Goal: Communication & Community: Participate in discussion

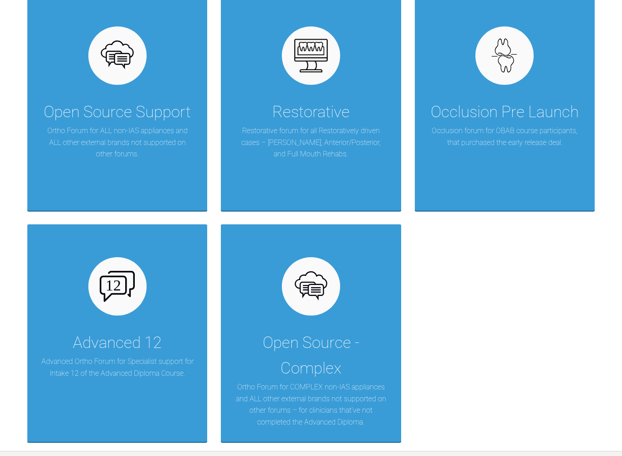
click at [113, 341] on div "Advanced 12" at bounding box center [117, 343] width 89 height 26
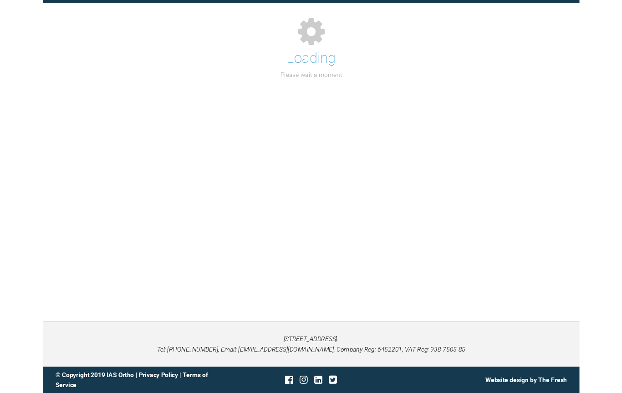
scroll to position [99, 0]
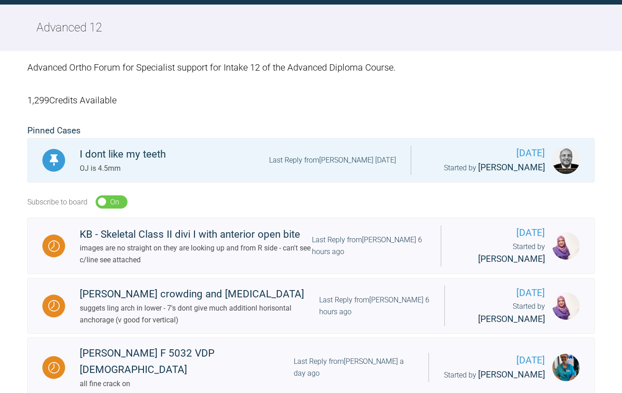
click at [59, 242] on img at bounding box center [53, 246] width 11 height 11
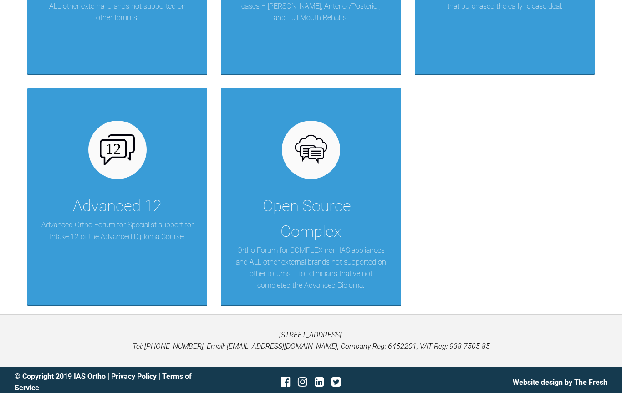
click at [136, 219] on p "Advanced Ortho Forum for Specialist support for Intake 12 of the Advanced Diplo…" at bounding box center [117, 230] width 153 height 23
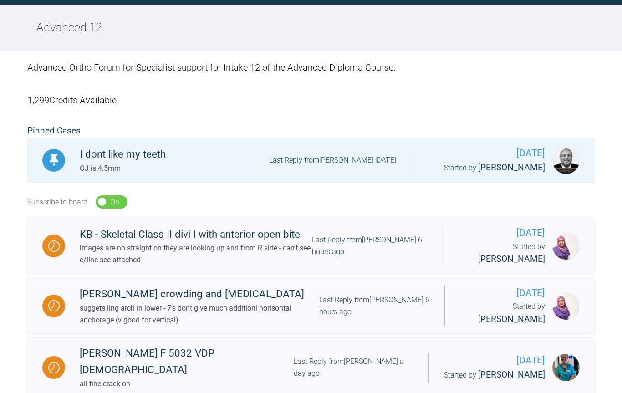
click at [58, 301] on img at bounding box center [53, 305] width 11 height 11
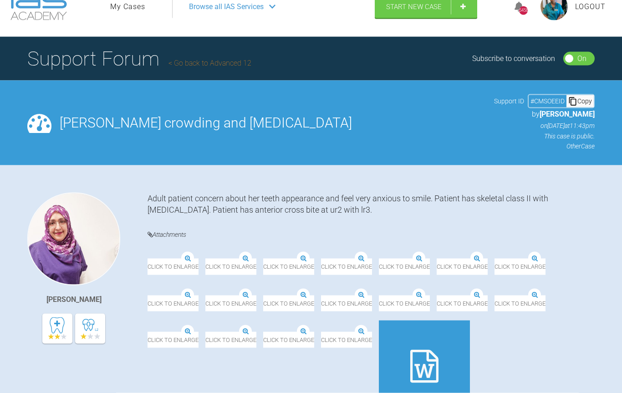
scroll to position [8, 0]
